Goal: Information Seeking & Learning: Check status

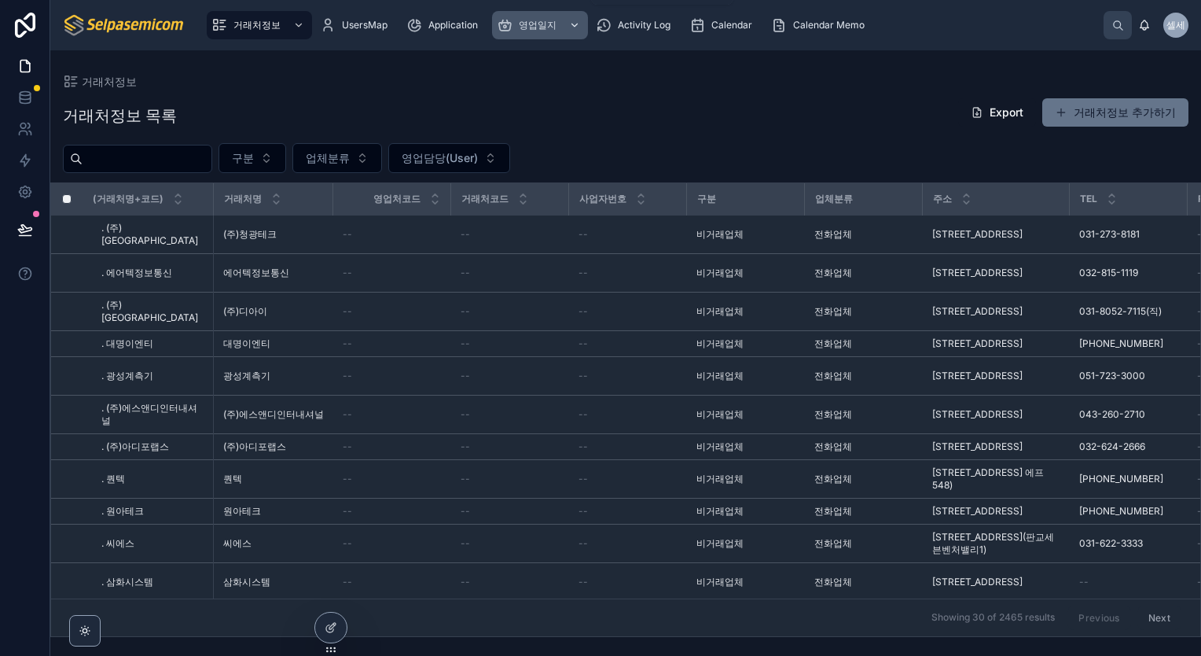
click at [529, 26] on span "영업일지" at bounding box center [538, 25] width 38 height 13
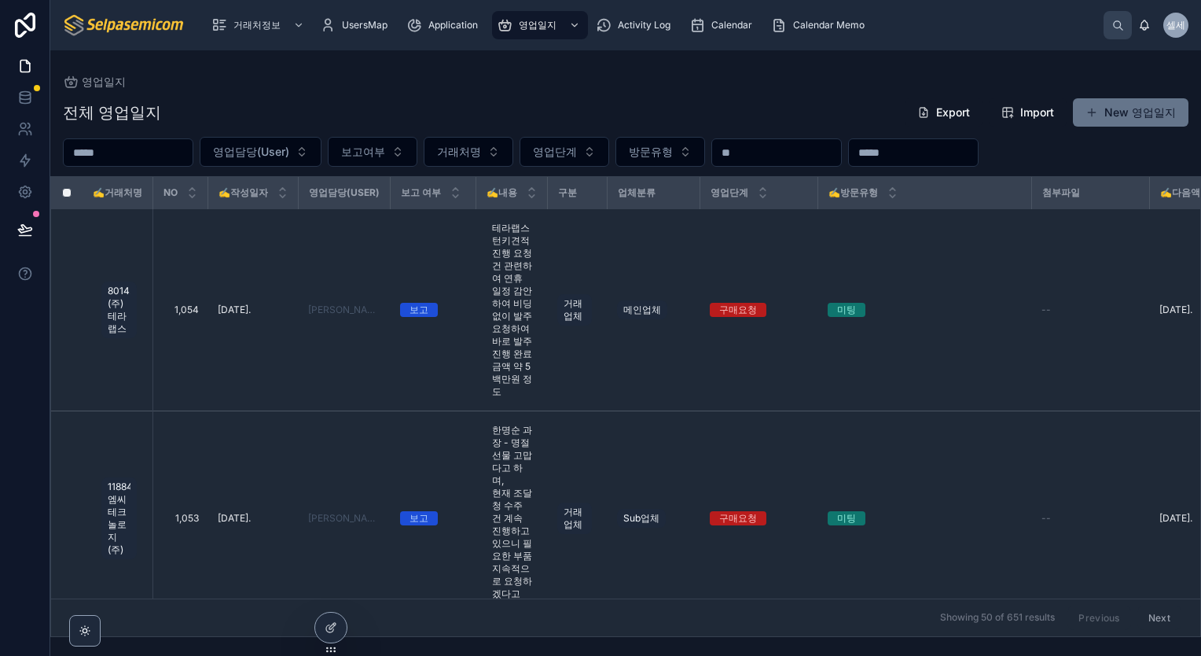
click at [193, 162] on input "text" at bounding box center [128, 153] width 129 height 22
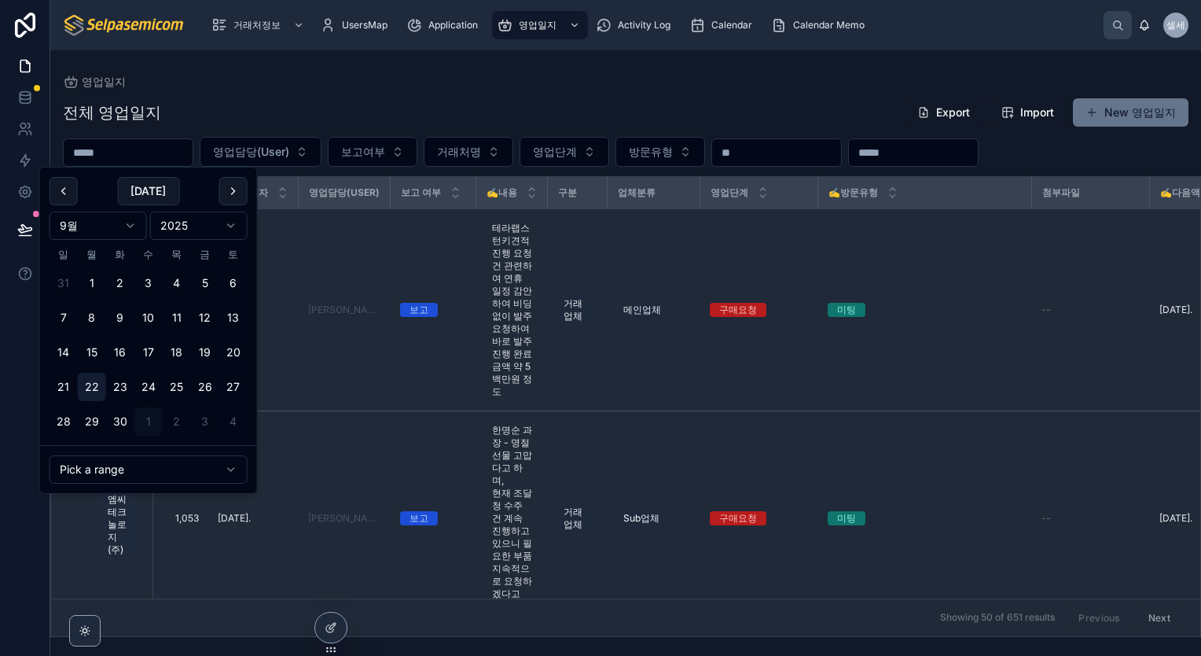
click at [94, 392] on button "22" at bounding box center [92, 387] width 28 height 28
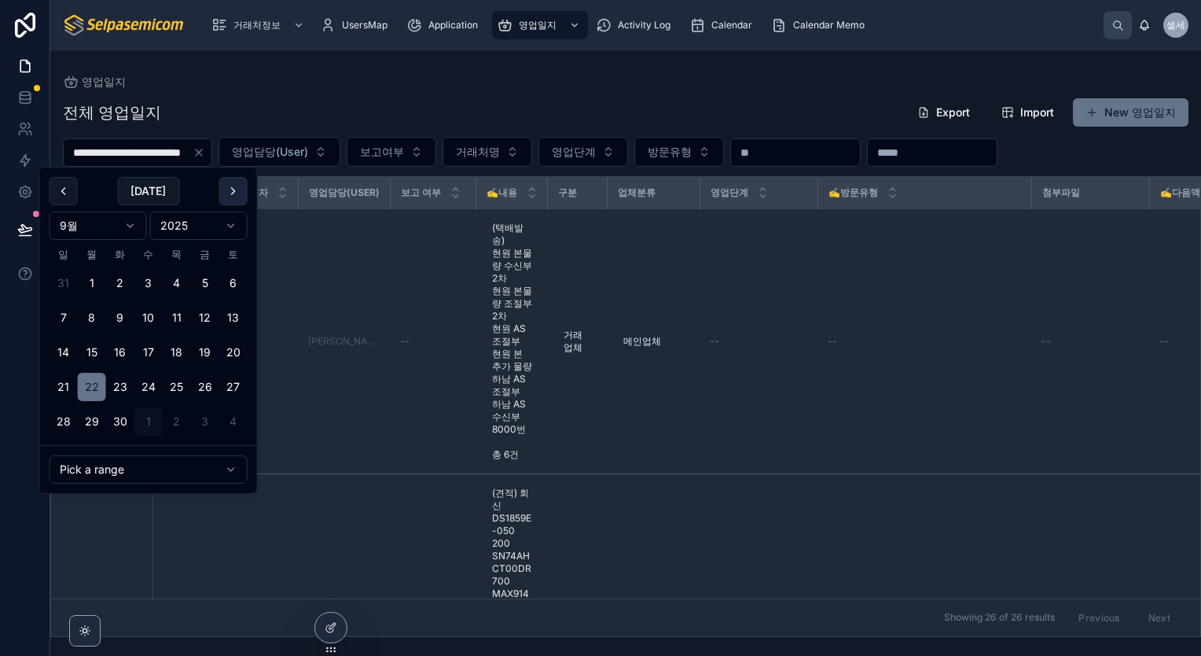
click at [230, 193] on button at bounding box center [233, 191] width 28 height 28
click at [151, 290] on button "1" at bounding box center [148, 283] width 28 height 28
type input "**********"
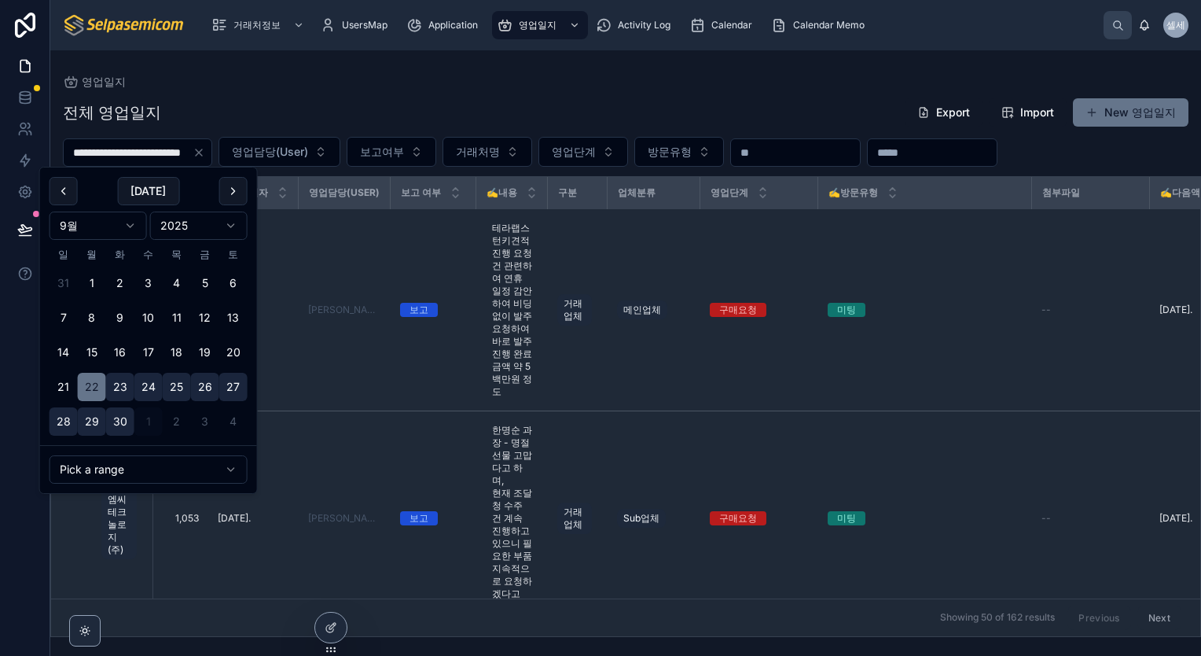
click at [518, 110] on div "전체 영업일지 Export Import New 영업일지" at bounding box center [626, 112] width 1126 height 30
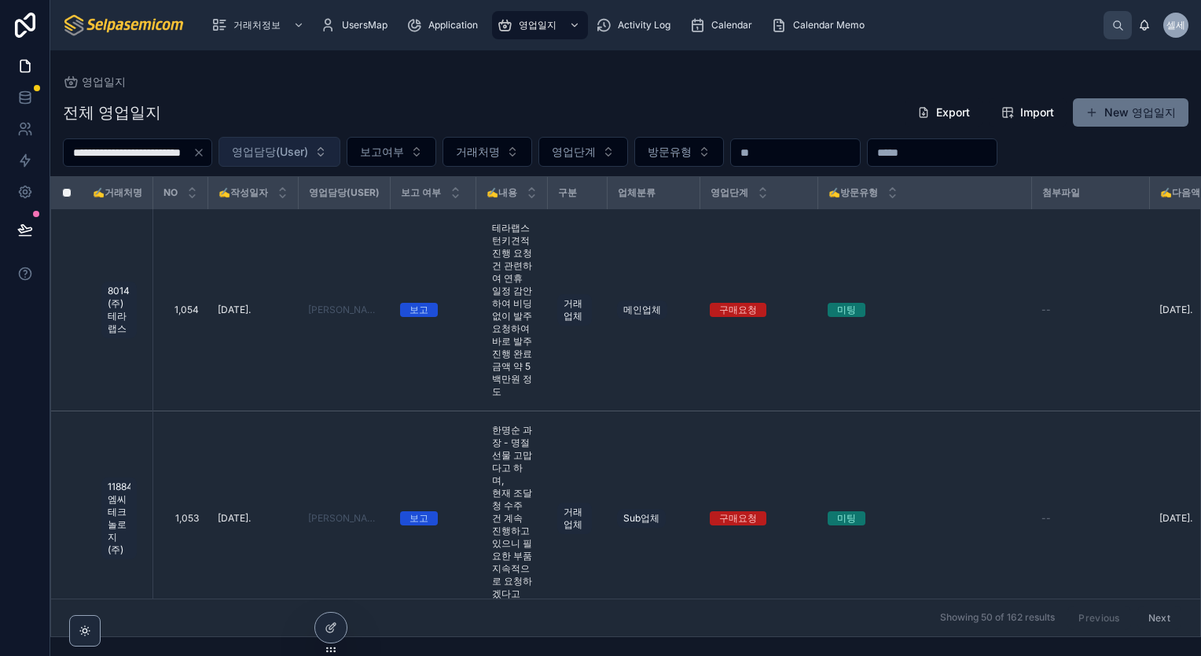
click at [308, 156] on span "영업담당(User)" at bounding box center [270, 152] width 76 height 16
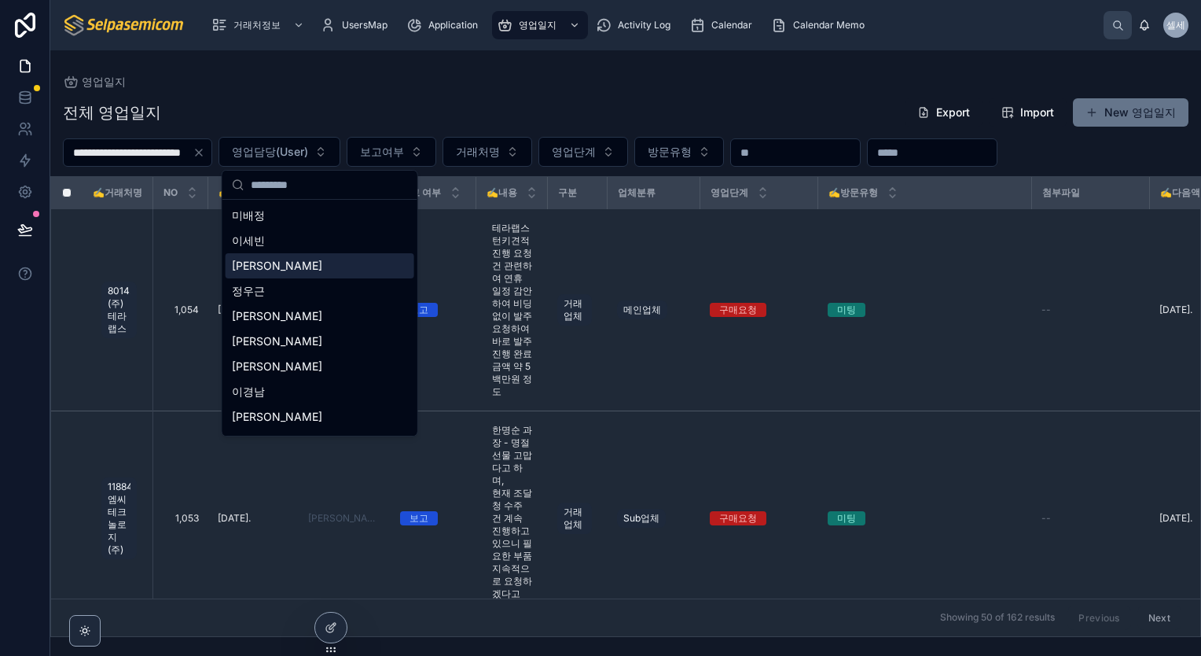
click at [274, 263] on div "[PERSON_NAME]" at bounding box center [320, 265] width 189 height 25
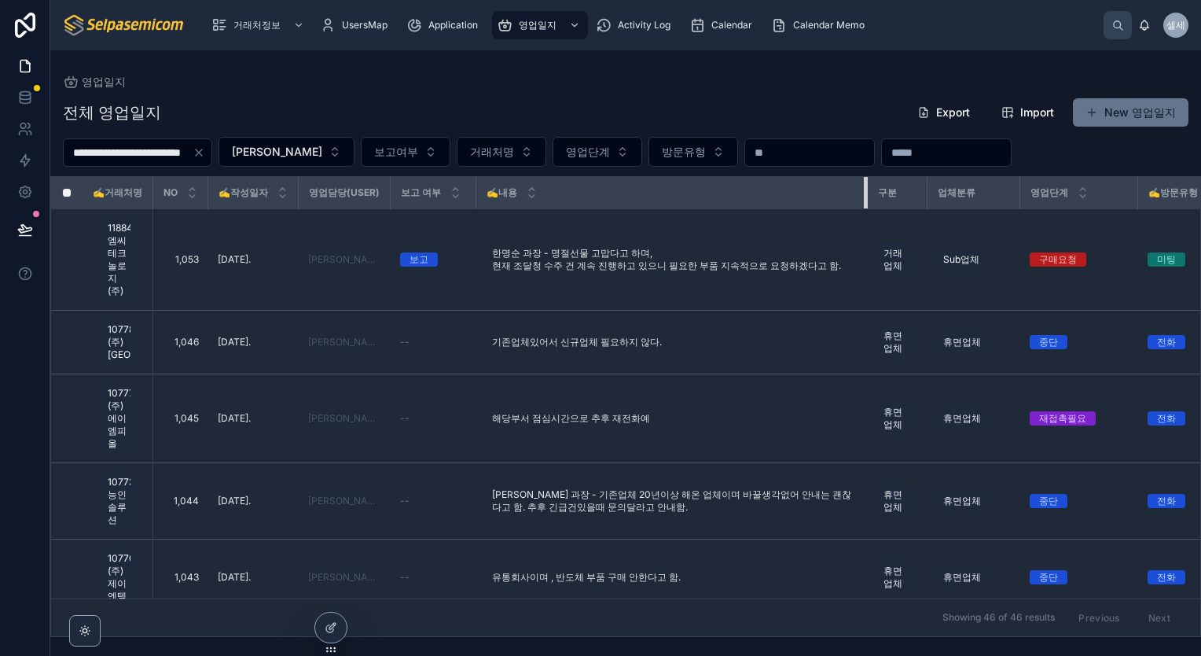
drag, startPoint x: 546, startPoint y: 191, endPoint x: 881, endPoint y: 186, distance: 335.0
click at [881, 186] on tr "✍️거래처명 NO ✍️작성일자 영업담당(User) 보고 여부 ✍️내용 구분 업체분류 영업단계 ✍️방문유형 첨부파일 ✍️다음액션일 보고서요약 후…" at bounding box center [1043, 193] width 1984 height 32
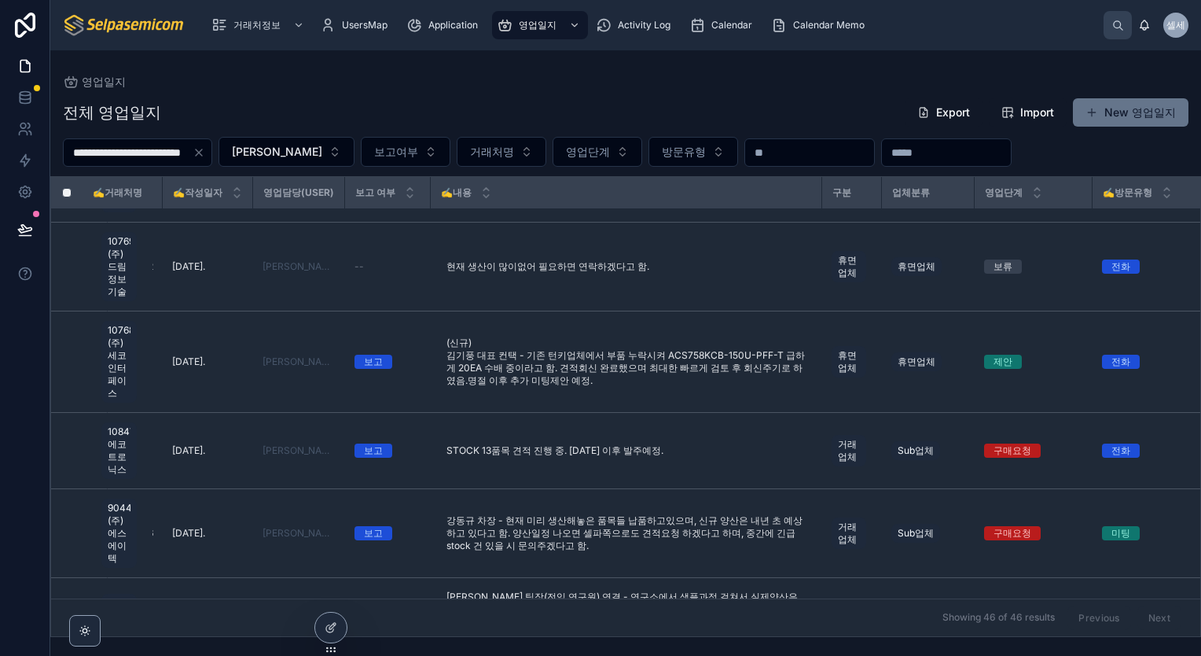
scroll to position [393, 0]
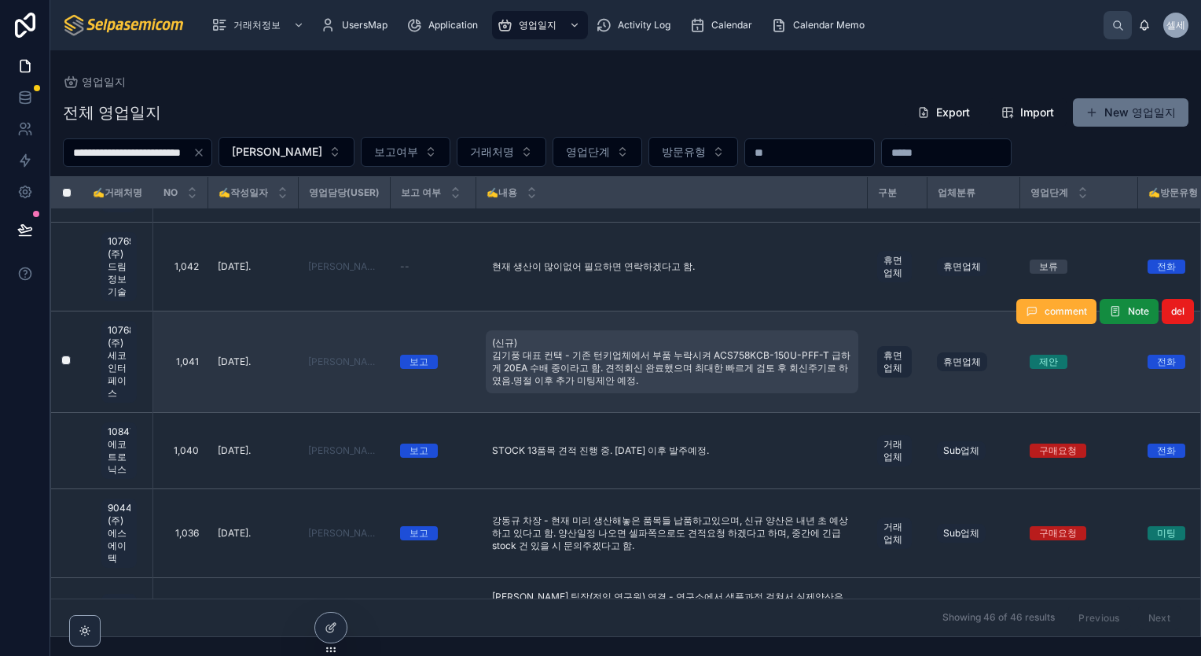
click at [633, 387] on span "(신규) 김기풍 대표 컨택 - 기존 턴키업체에서 부품 누락시켜 ACS758KCB-150U-PFF-T 급하게 20EA 수배 중이라고 함. 견적회…" at bounding box center [672, 362] width 360 height 50
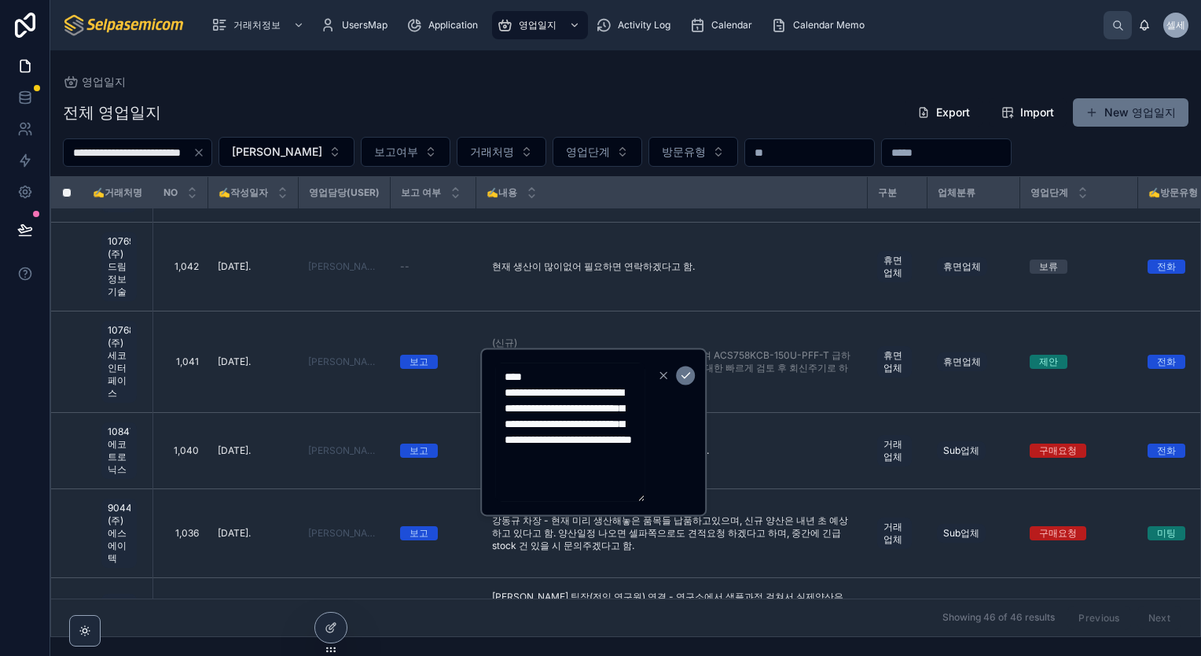
drag, startPoint x: 531, startPoint y: 423, endPoint x: 571, endPoint y: 444, distance: 45.4
click at [571, 444] on textarea "**********" at bounding box center [569, 431] width 149 height 138
click at [664, 373] on icon "button" at bounding box center [663, 375] width 13 height 13
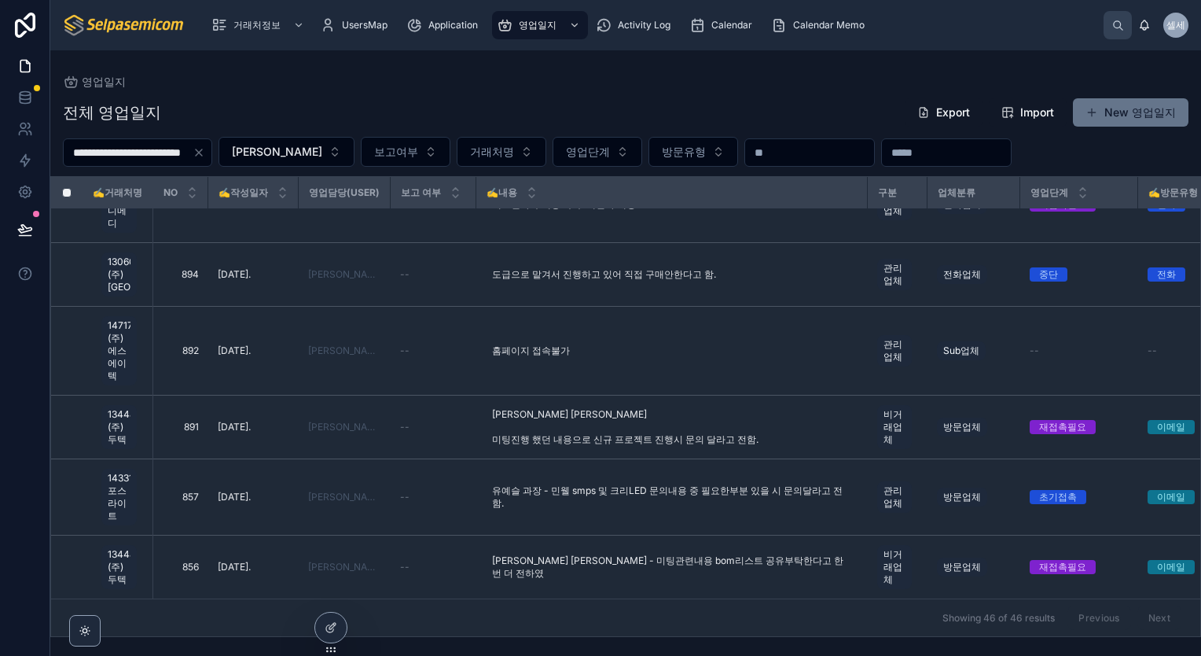
scroll to position [3423, 0]
click at [318, 157] on button "[PERSON_NAME]" at bounding box center [287, 152] width 136 height 30
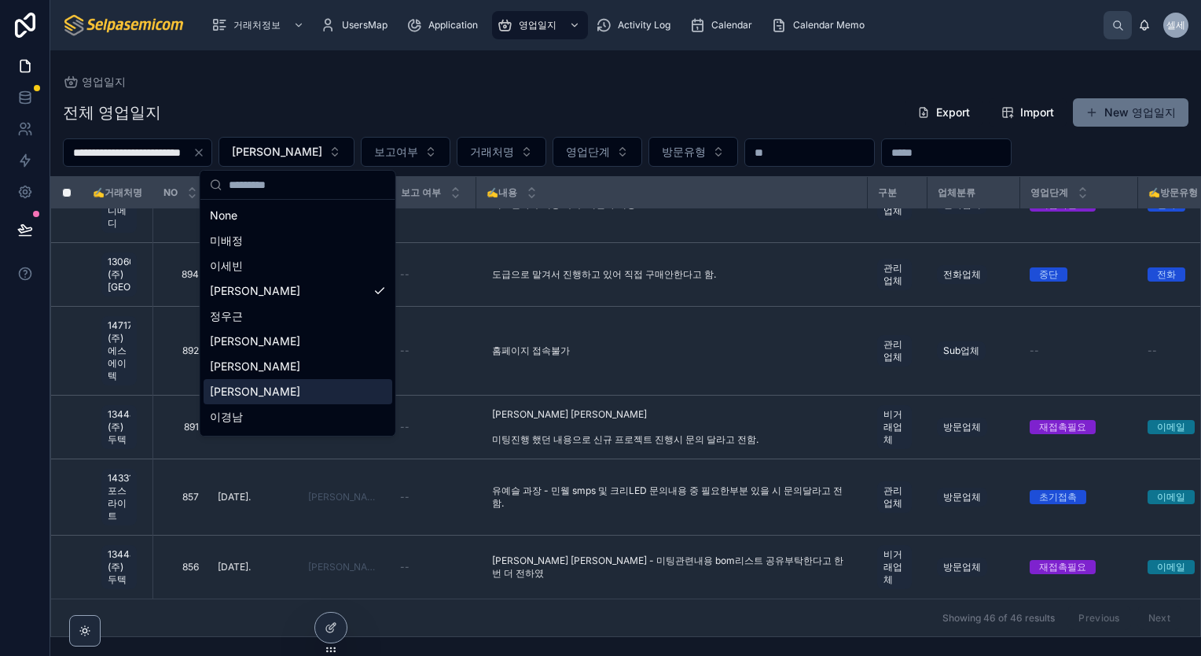
click at [244, 396] on div "[PERSON_NAME]" at bounding box center [298, 391] width 189 height 25
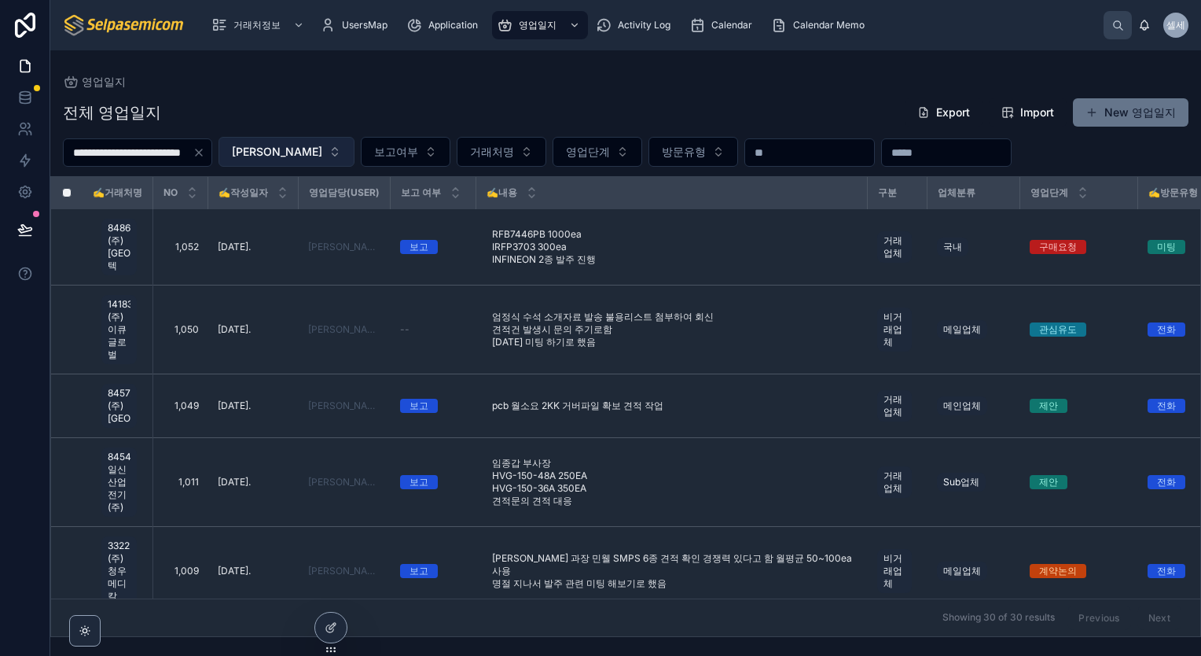
click at [318, 148] on button "[PERSON_NAME]" at bounding box center [287, 152] width 136 height 30
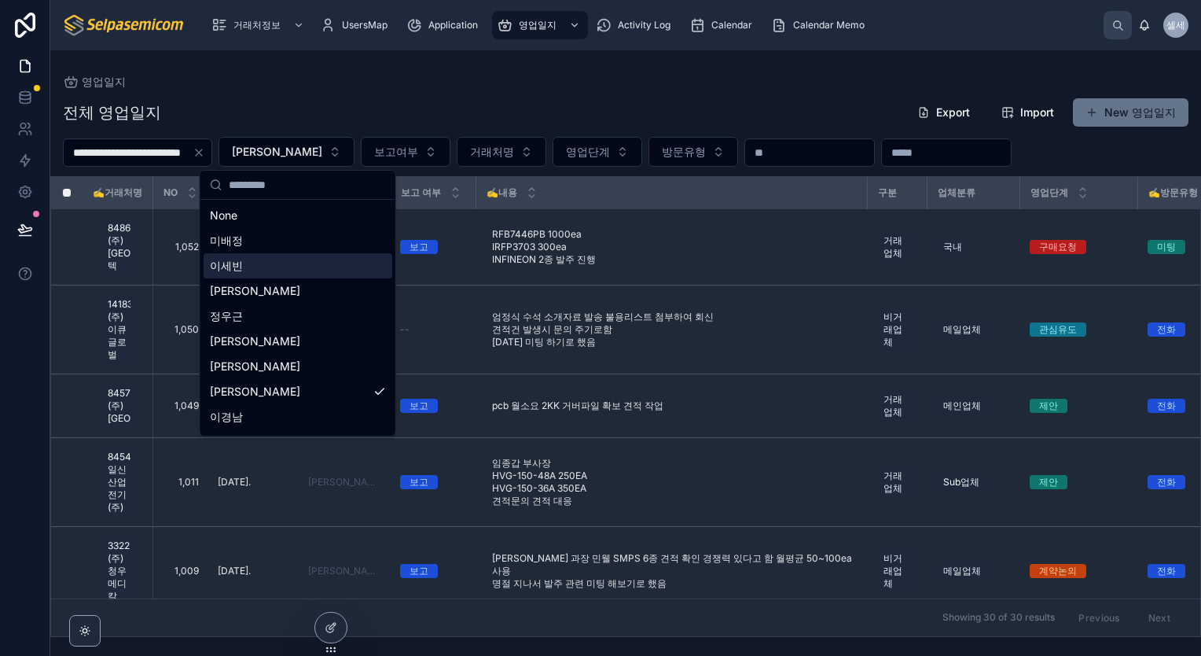
click at [230, 265] on span "이세빈" at bounding box center [226, 266] width 33 height 16
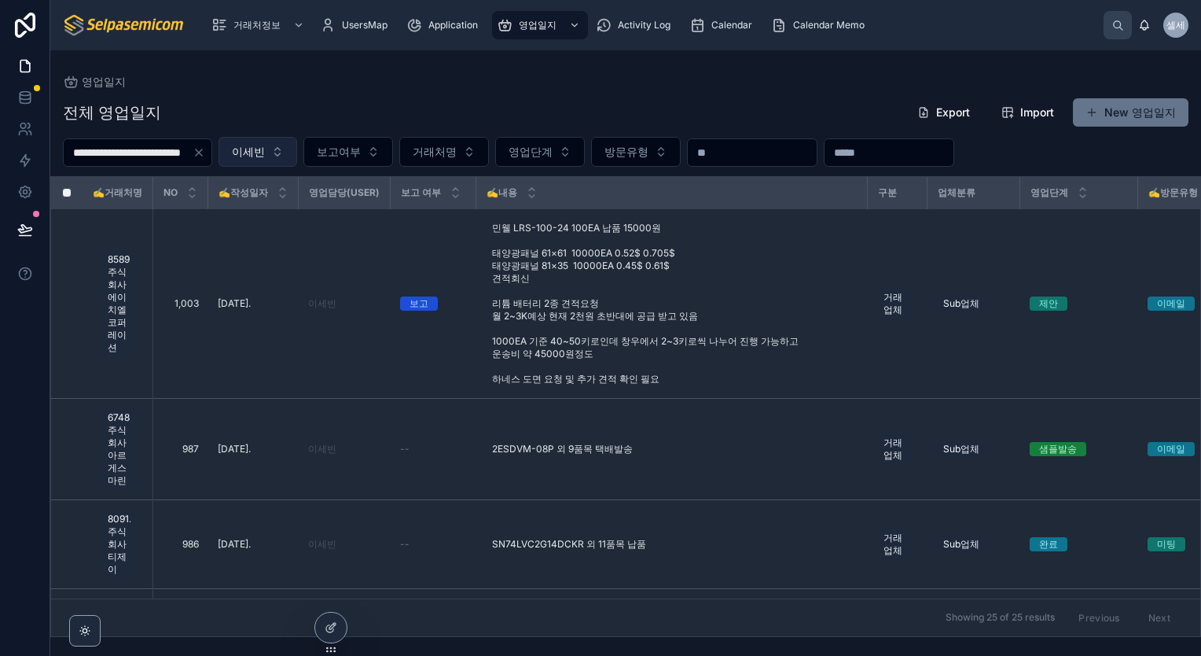
click at [297, 156] on button "이세빈" at bounding box center [258, 152] width 79 height 30
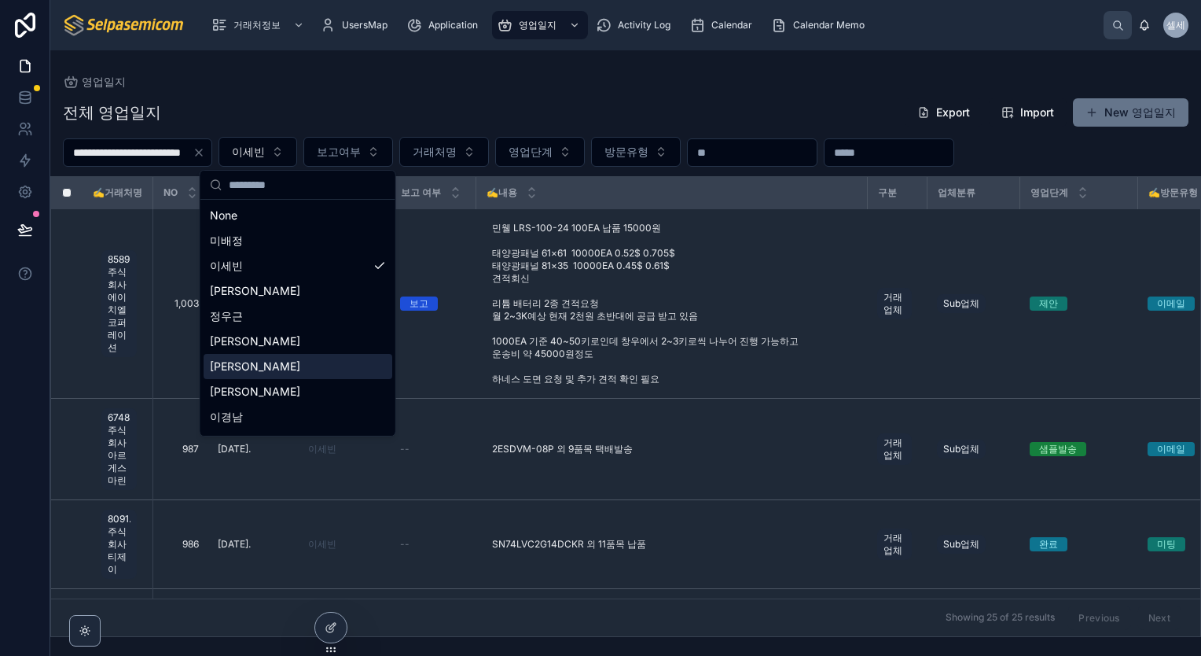
click at [236, 366] on span "[PERSON_NAME]" at bounding box center [255, 367] width 90 height 16
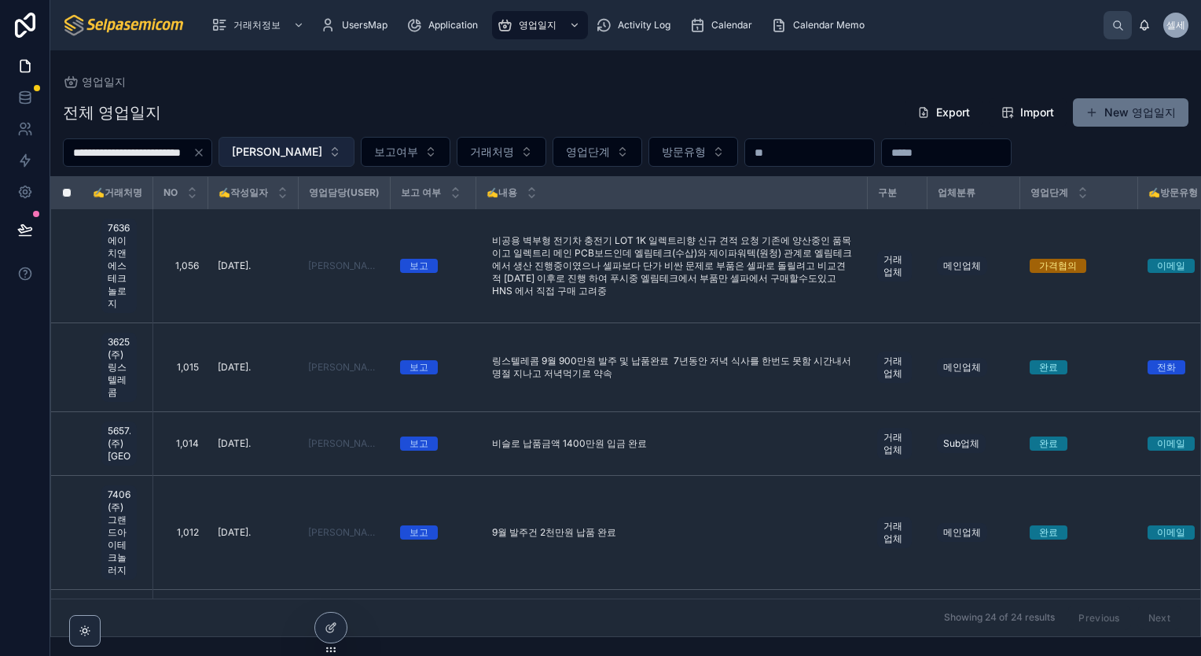
click at [318, 155] on button "[PERSON_NAME]" at bounding box center [287, 152] width 136 height 30
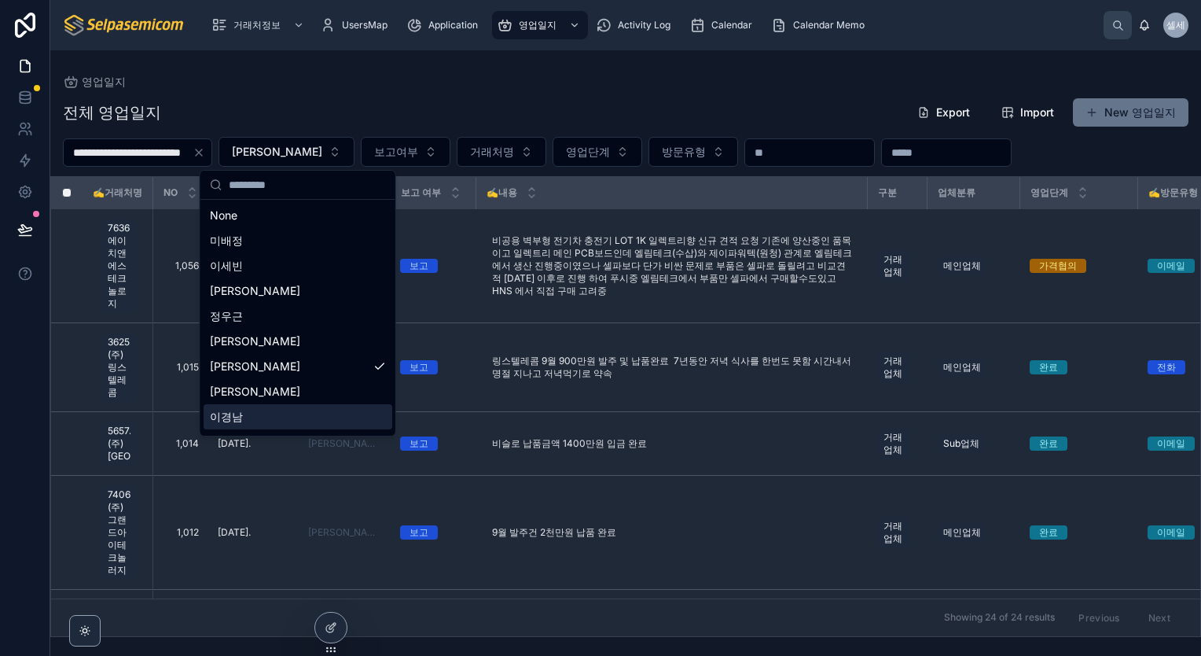
scroll to position [72, 0]
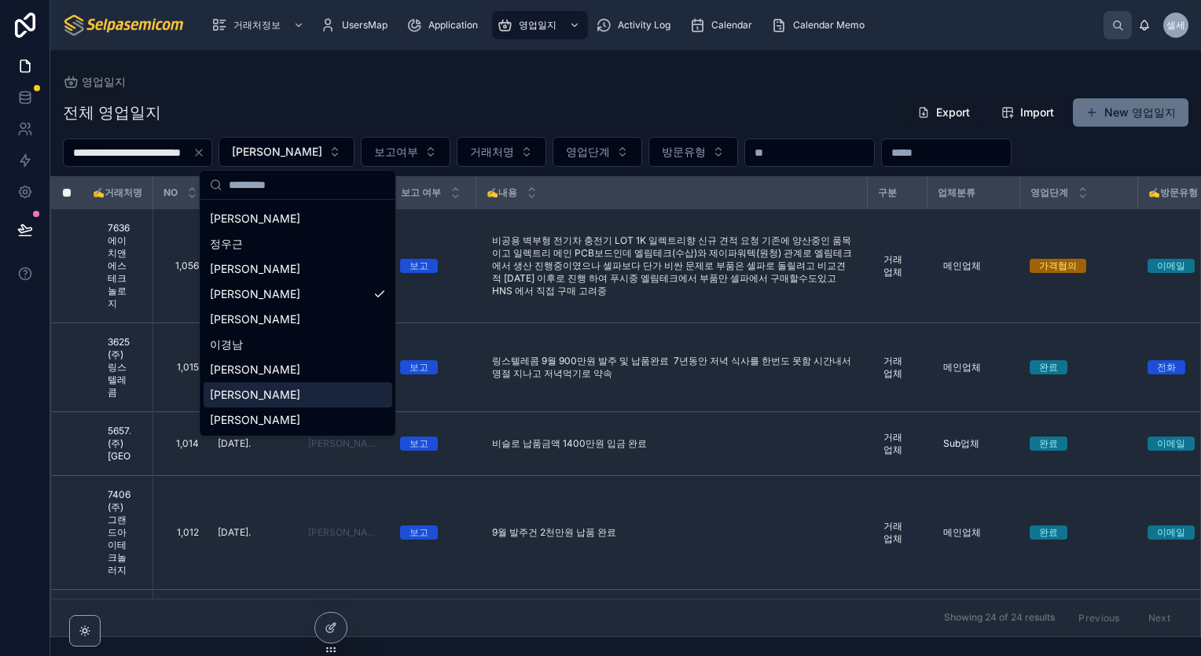
click at [234, 395] on span "[PERSON_NAME]" at bounding box center [255, 395] width 90 height 16
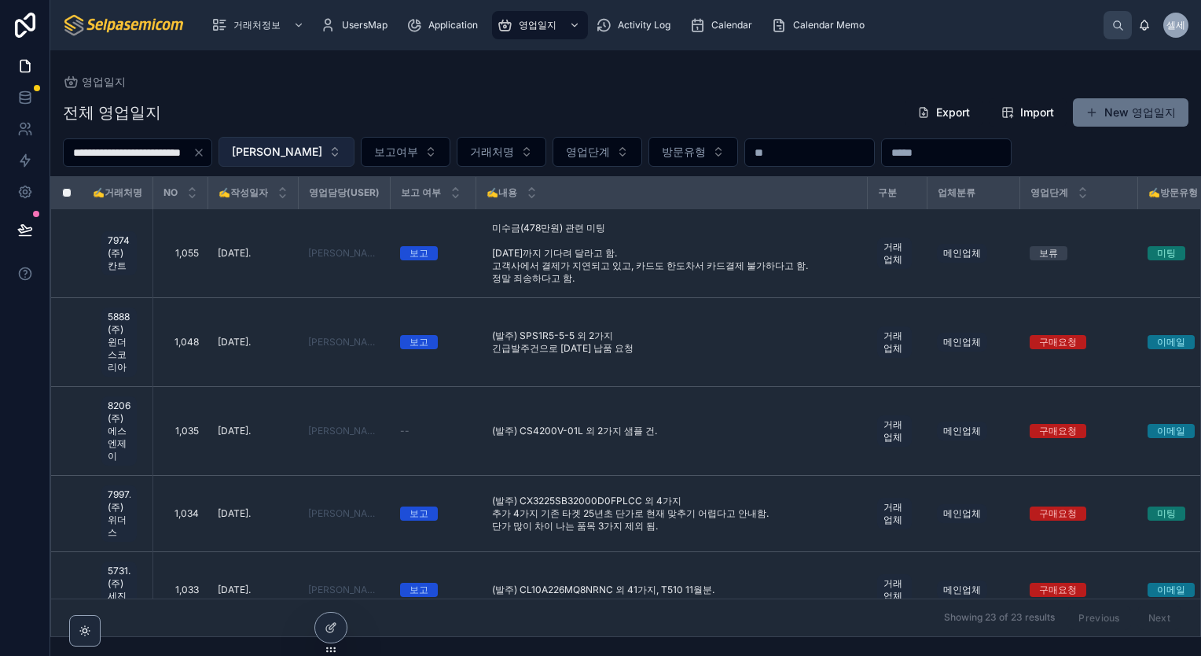
click at [317, 153] on button "[PERSON_NAME]" at bounding box center [287, 152] width 136 height 30
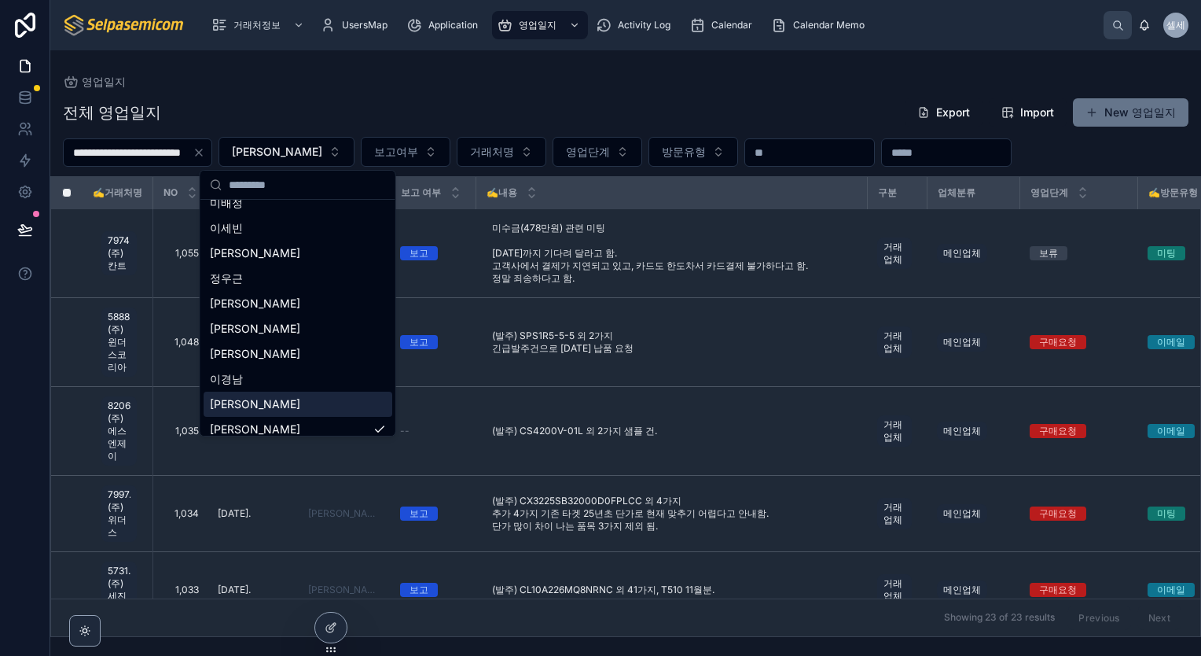
scroll to position [72, 0]
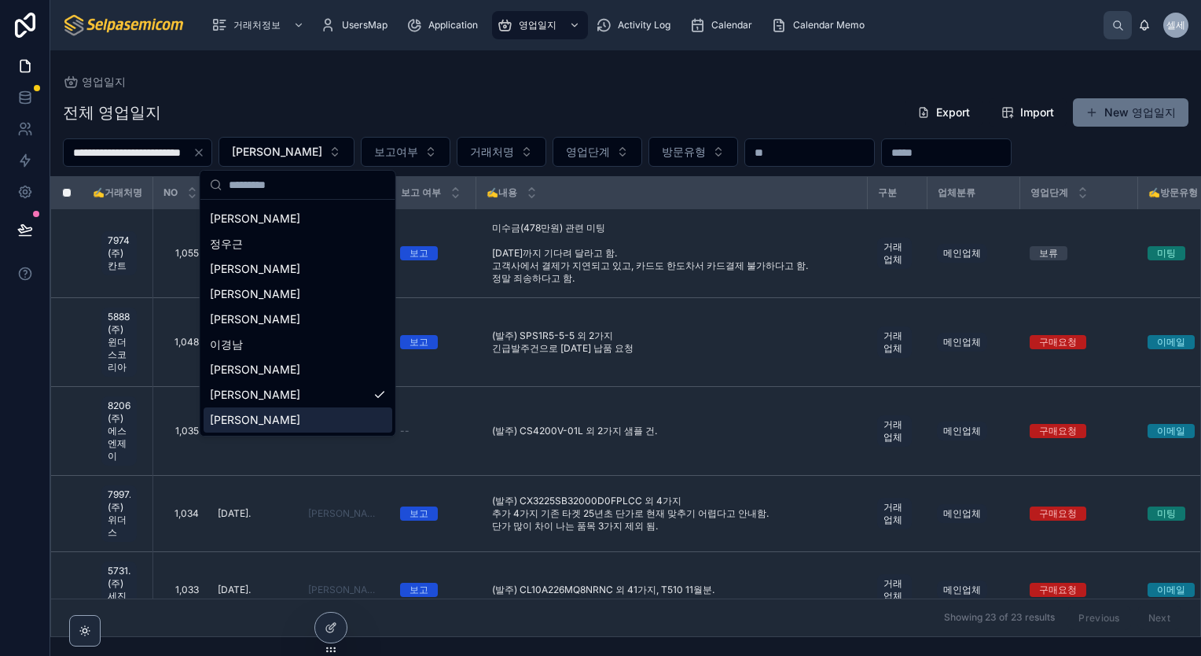
click at [230, 419] on span "[PERSON_NAME]" at bounding box center [255, 420] width 90 height 16
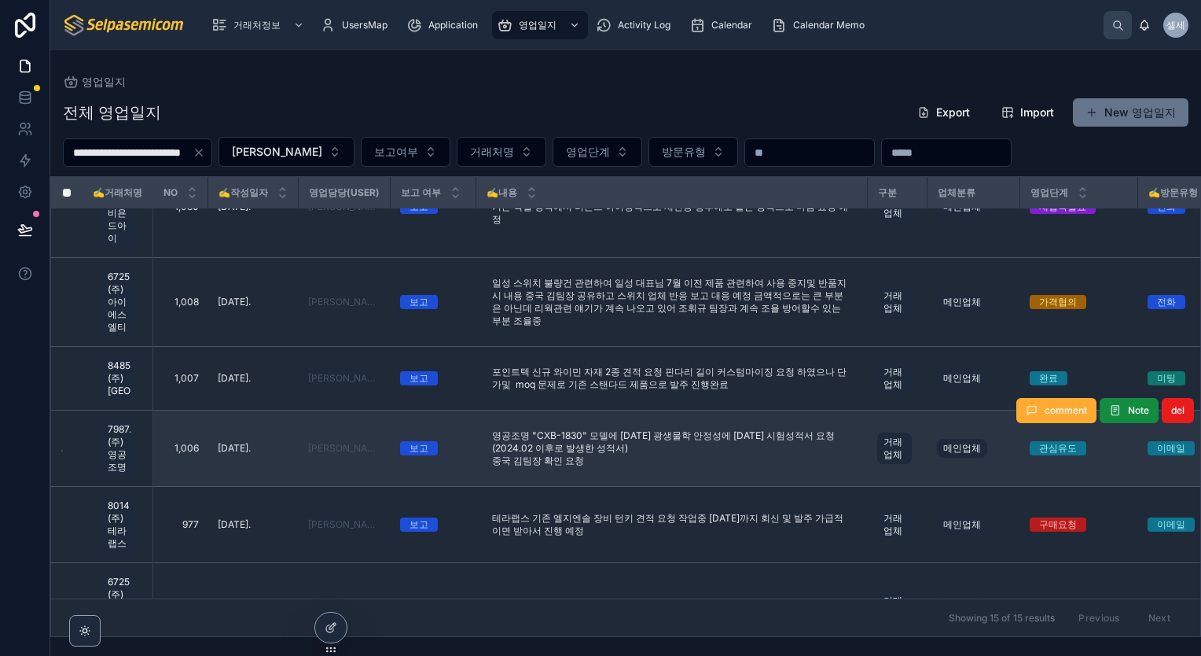
scroll to position [236, 0]
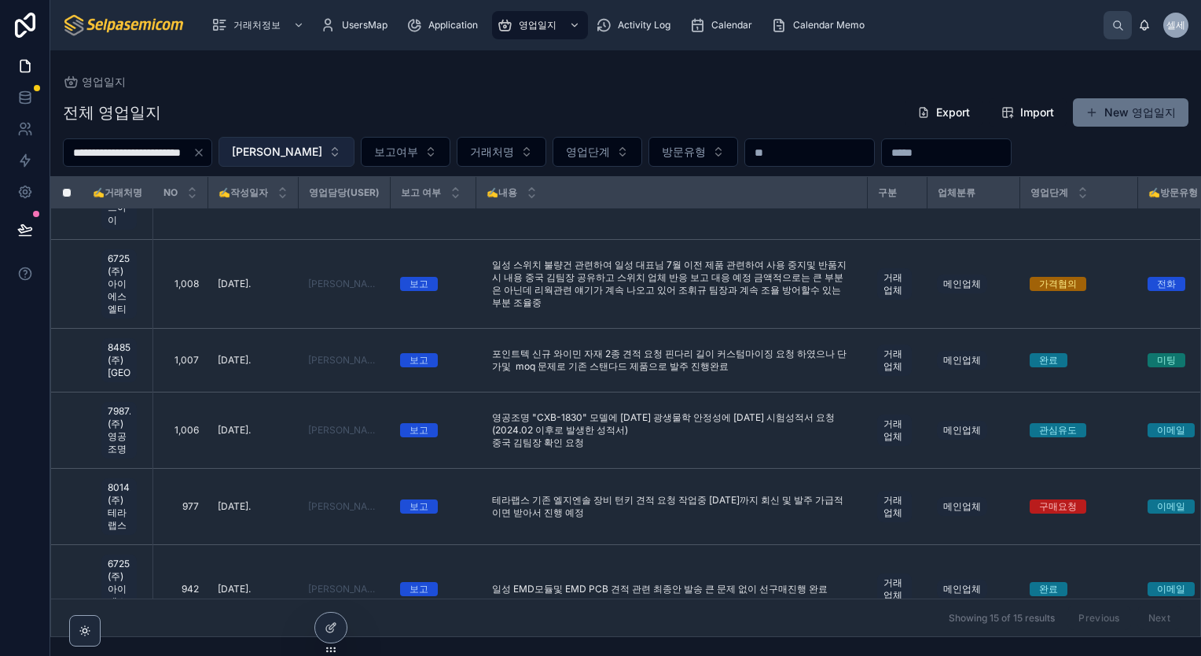
click at [318, 156] on button "[PERSON_NAME]" at bounding box center [287, 152] width 136 height 30
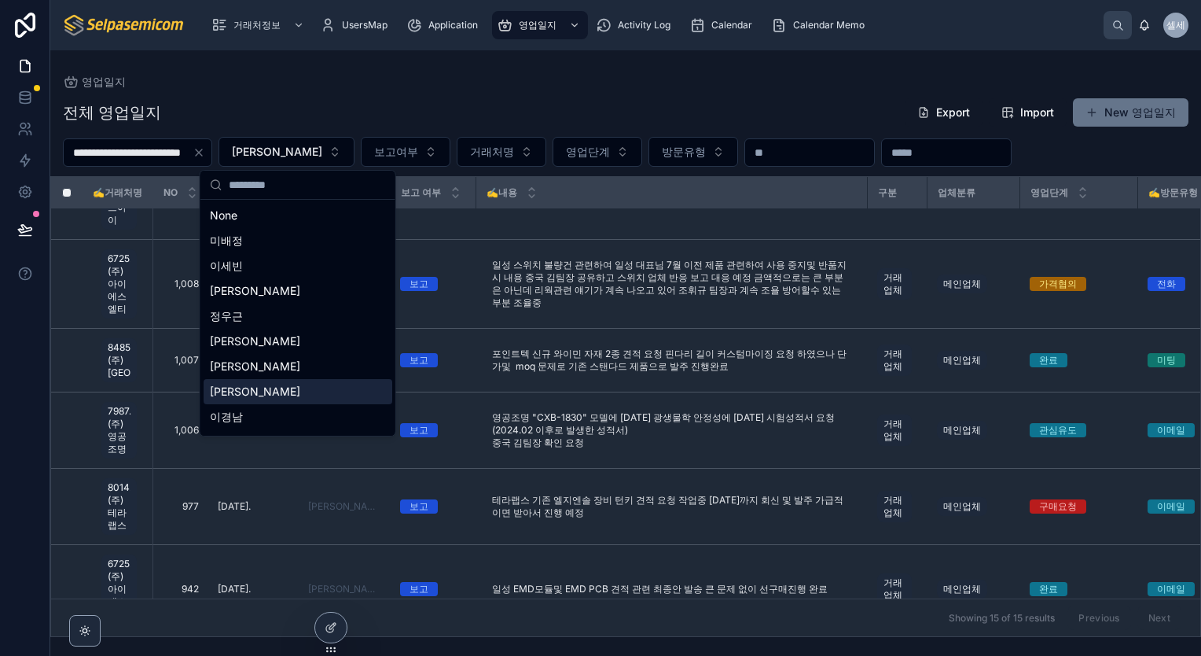
scroll to position [72, 0]
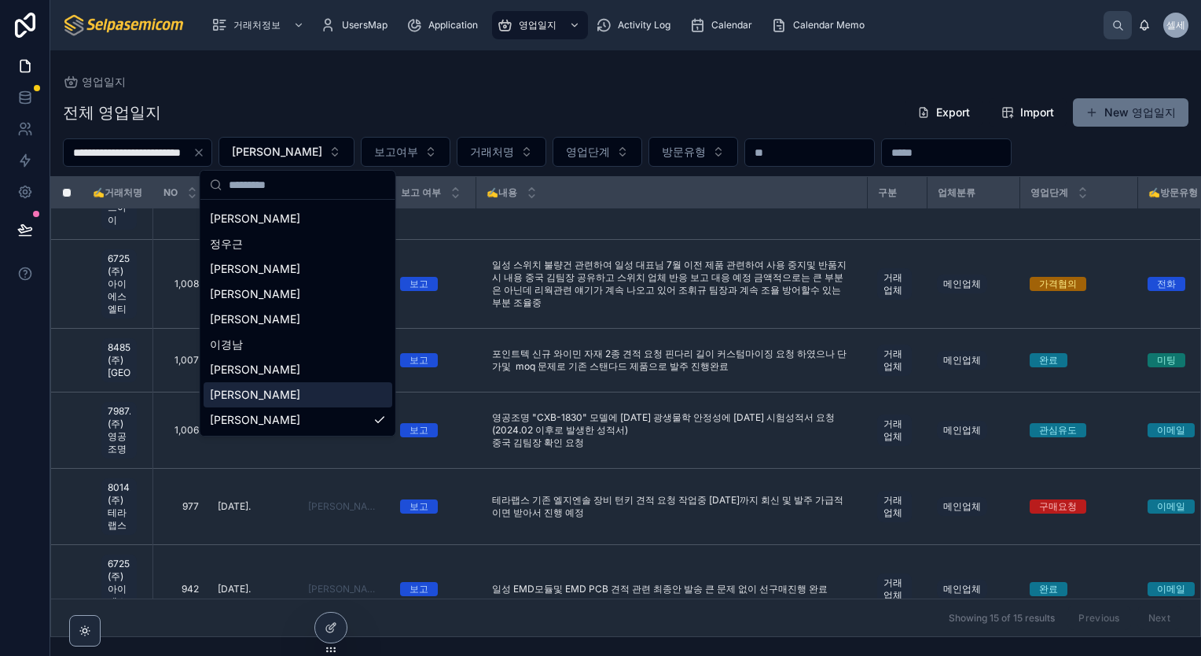
click at [252, 398] on div "[PERSON_NAME]" at bounding box center [298, 394] width 189 height 25
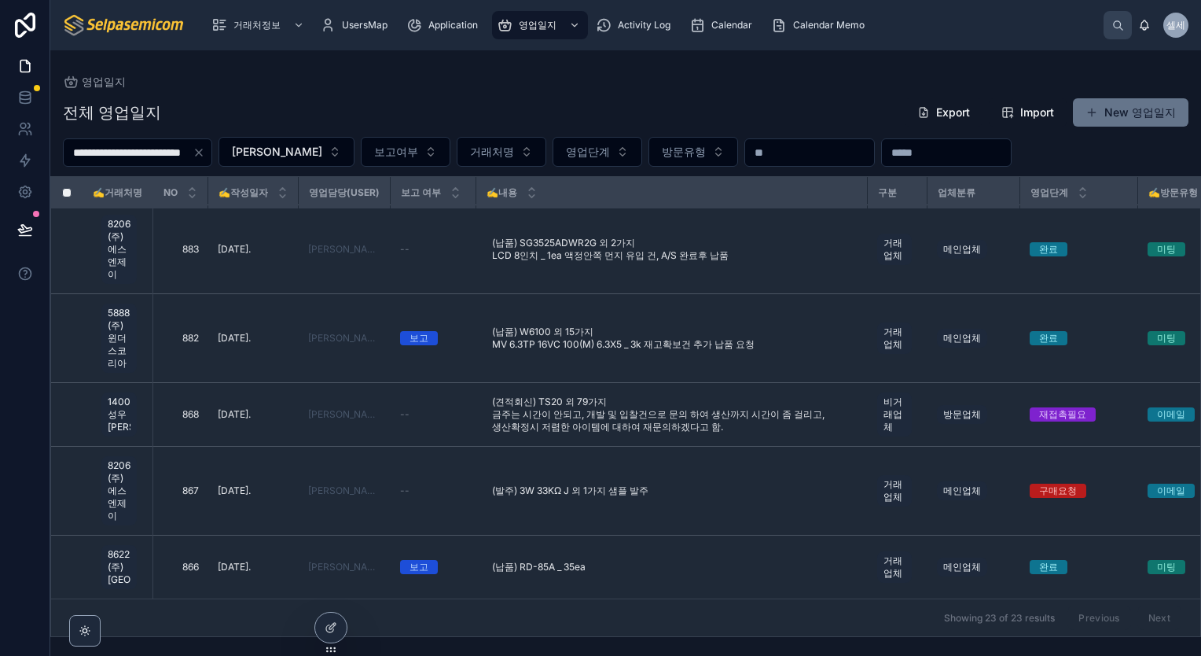
scroll to position [1582, 0]
click at [311, 156] on button "[PERSON_NAME]" at bounding box center [287, 152] width 136 height 30
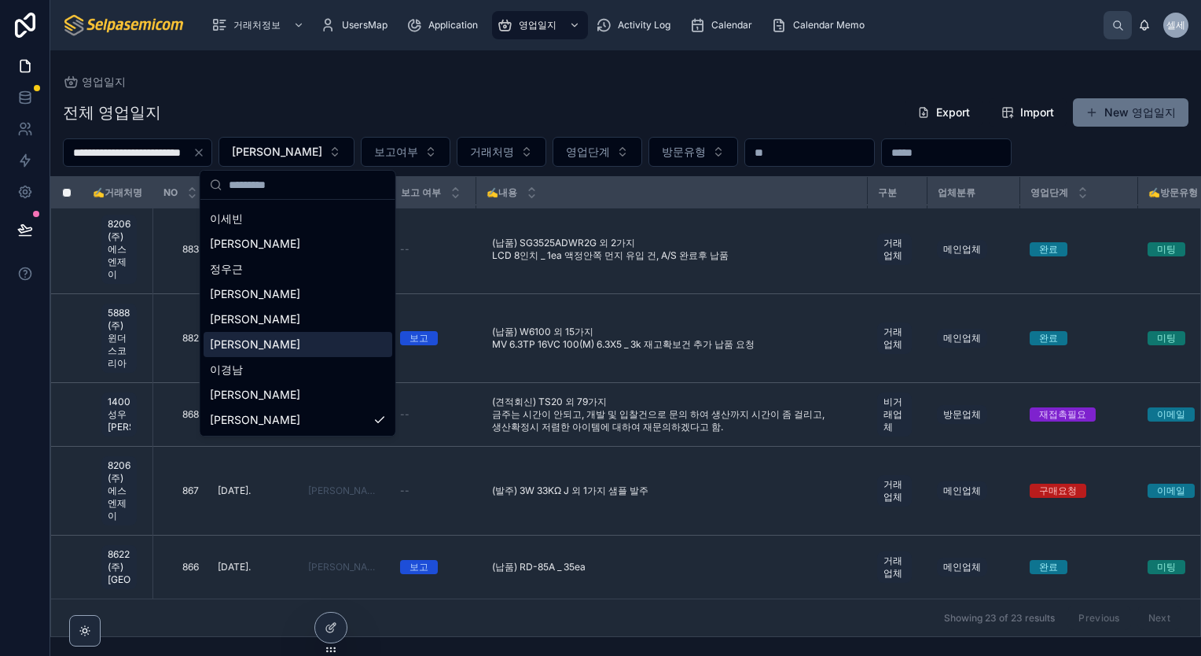
scroll to position [72, 0]
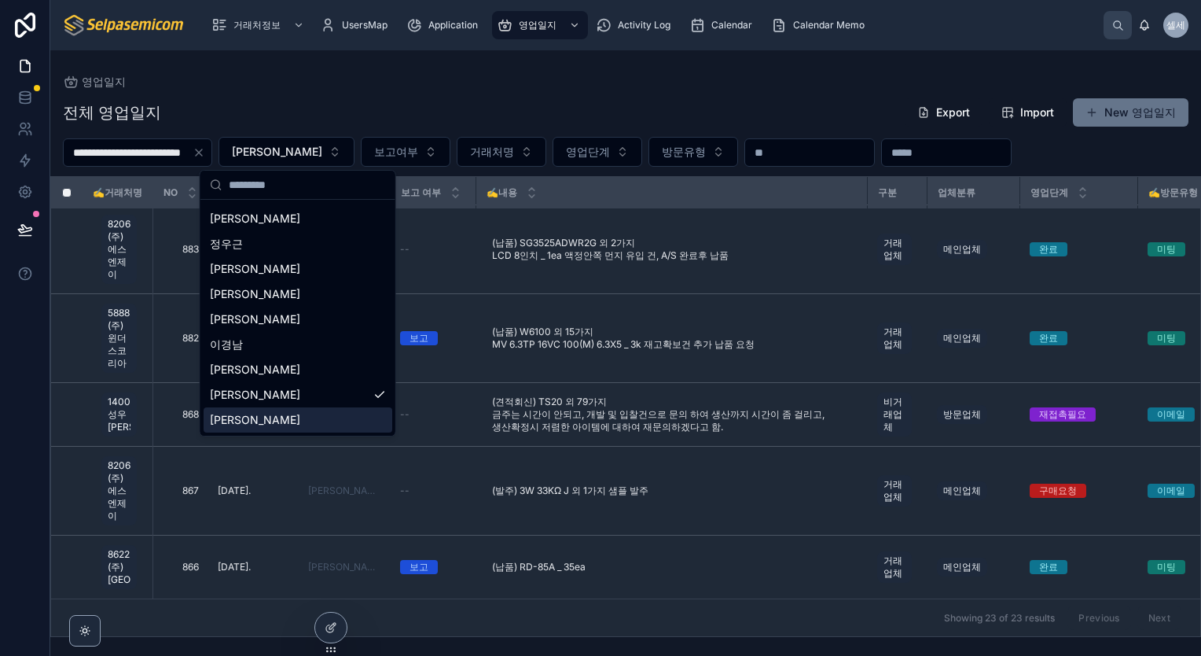
click at [230, 420] on span "[PERSON_NAME]" at bounding box center [255, 420] width 90 height 16
